Goal: Download file/media

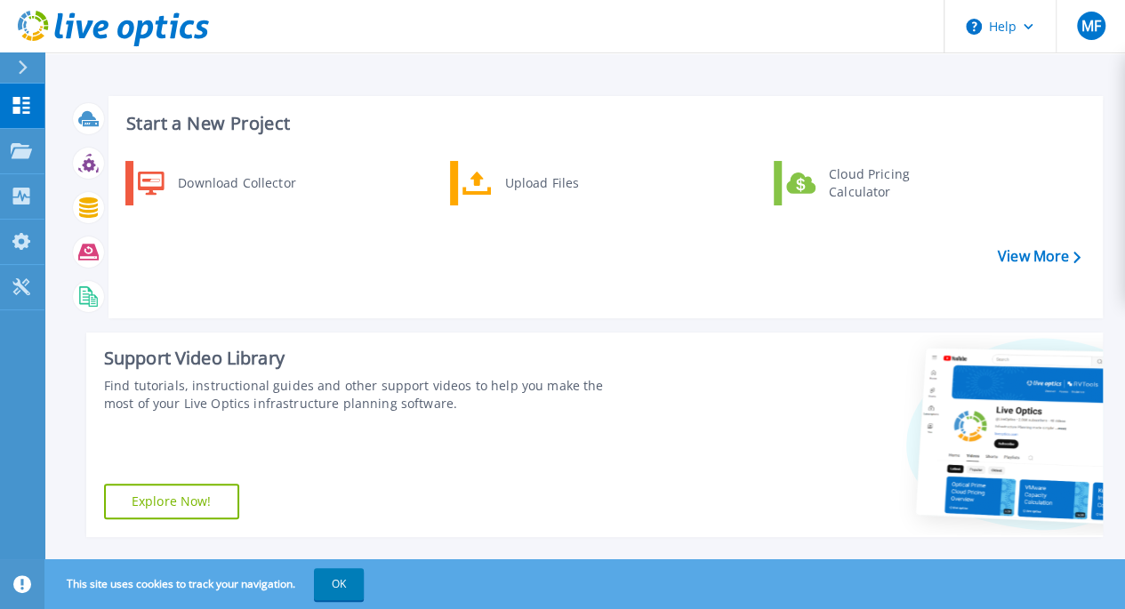
drag, startPoint x: 338, startPoint y: 586, endPoint x: 519, endPoint y: 323, distance: 319.8
click at [347, 583] on button "OK" at bounding box center [339, 584] width 50 height 32
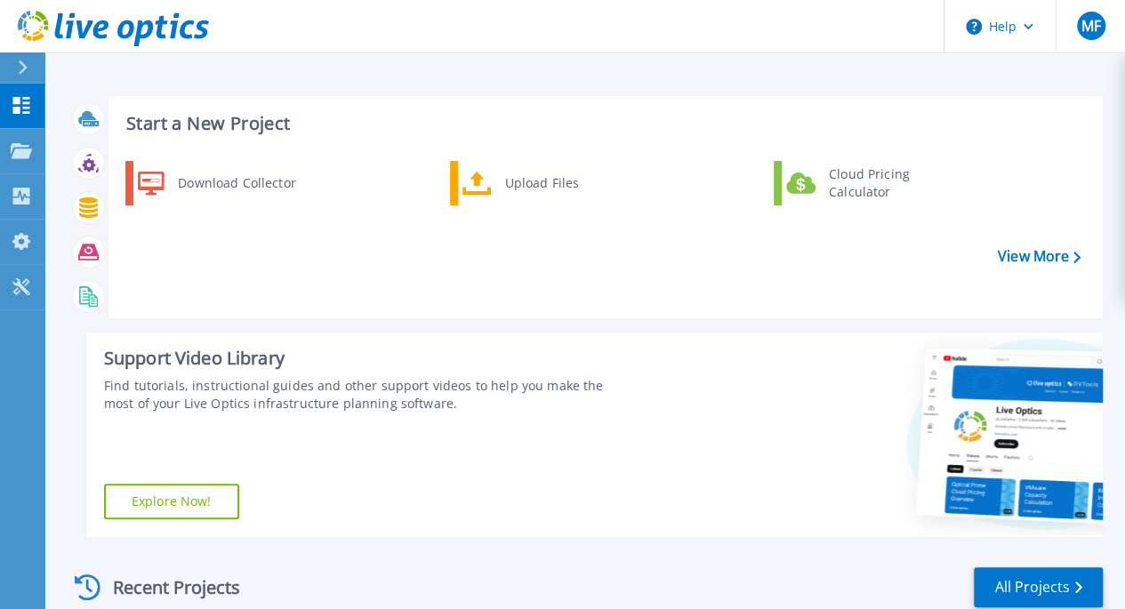
drag, startPoint x: 165, startPoint y: 123, endPoint x: 219, endPoint y: 180, distance: 78.0
click at [168, 124] on h3 "Start a New Project" at bounding box center [603, 124] width 954 height 20
click at [265, 179] on div "Download Collector" at bounding box center [236, 183] width 134 height 36
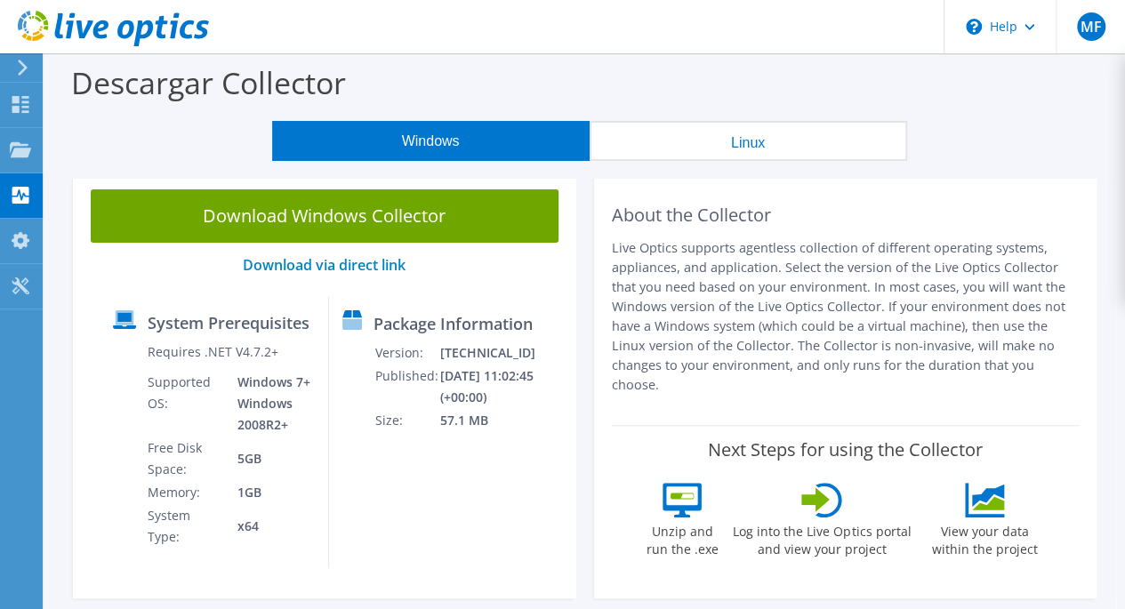
click at [324, 223] on link "Download Windows Collector" at bounding box center [325, 215] width 468 height 53
